Goal: Navigation & Orientation: Go to known website

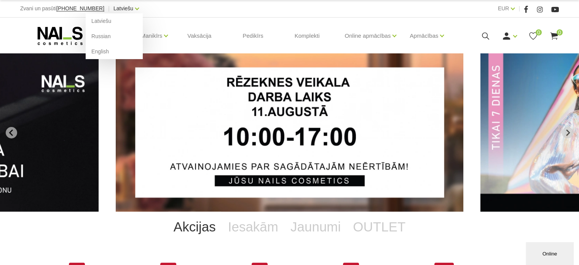
click at [125, 7] on link "Latviešu" at bounding box center [124, 8] width 20 height 9
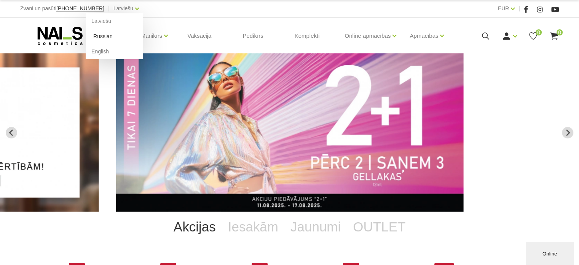
click at [99, 39] on link "Russian" at bounding box center [114, 36] width 57 height 15
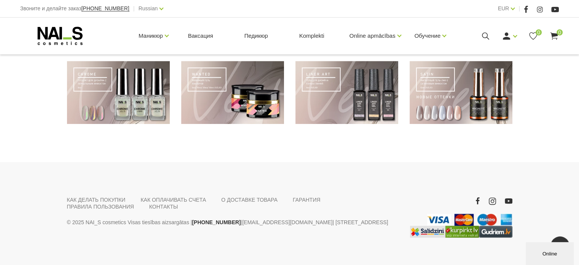
scroll to position [639, 0]
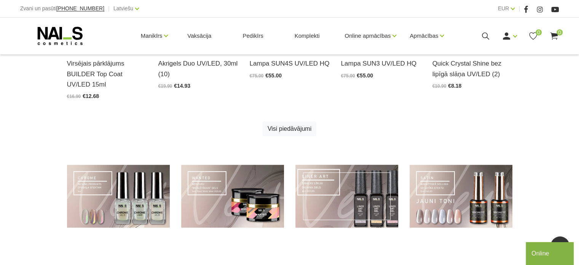
scroll to position [619, 0]
